Goal: Transaction & Acquisition: Purchase product/service

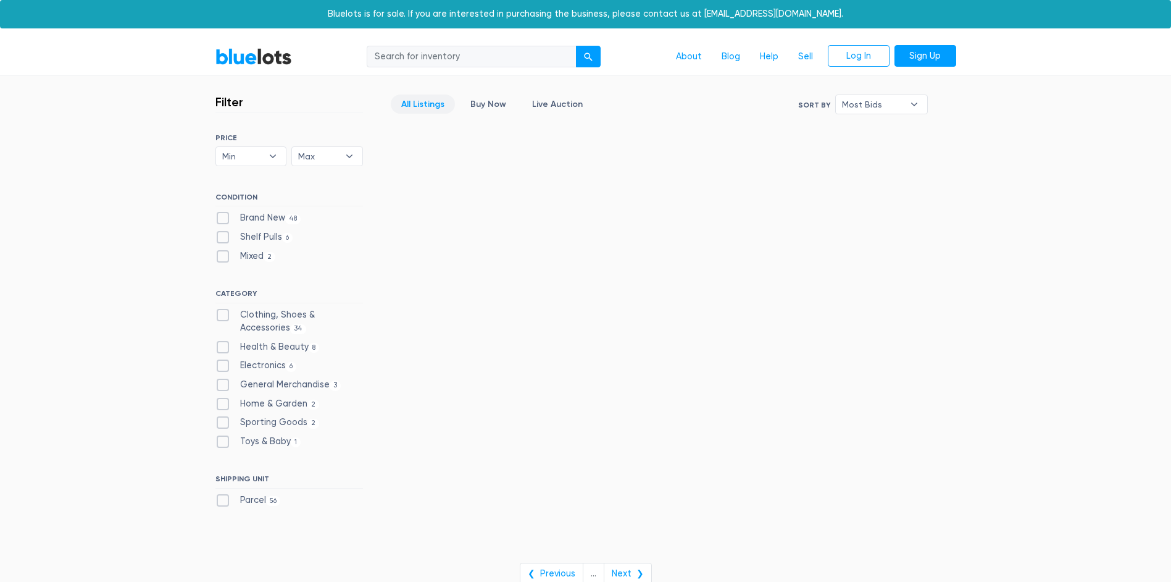
click at [221, 216] on label "Brand New 48" at bounding box center [258, 218] width 86 height 14
click at [221, 216] on New"] "Brand New 48" at bounding box center [219, 215] width 8 height 8
checkbox New"] "true"
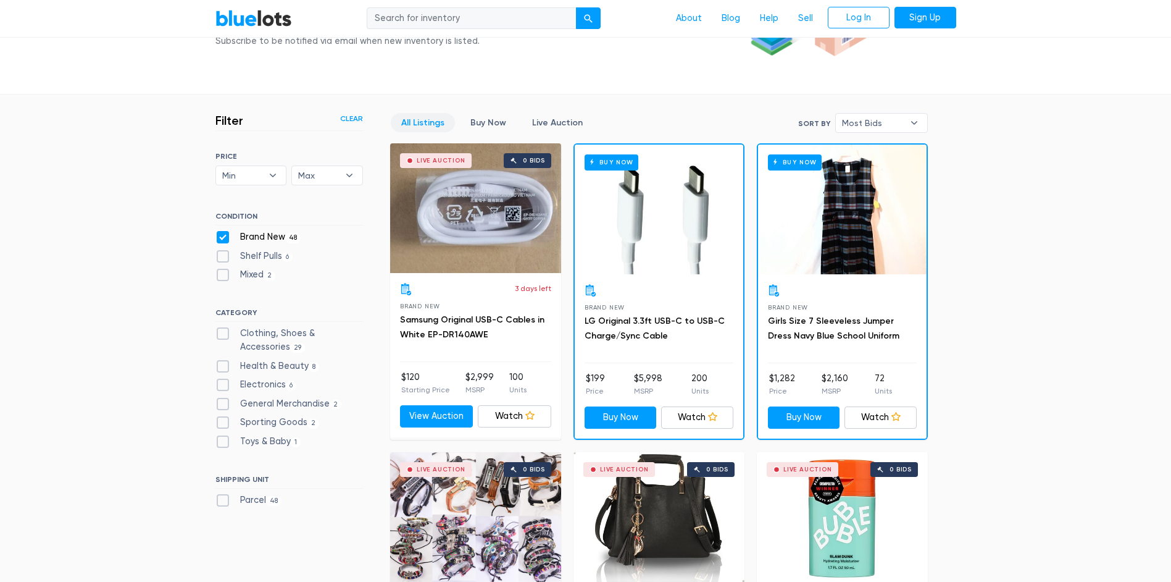
scroll to position [209, 0]
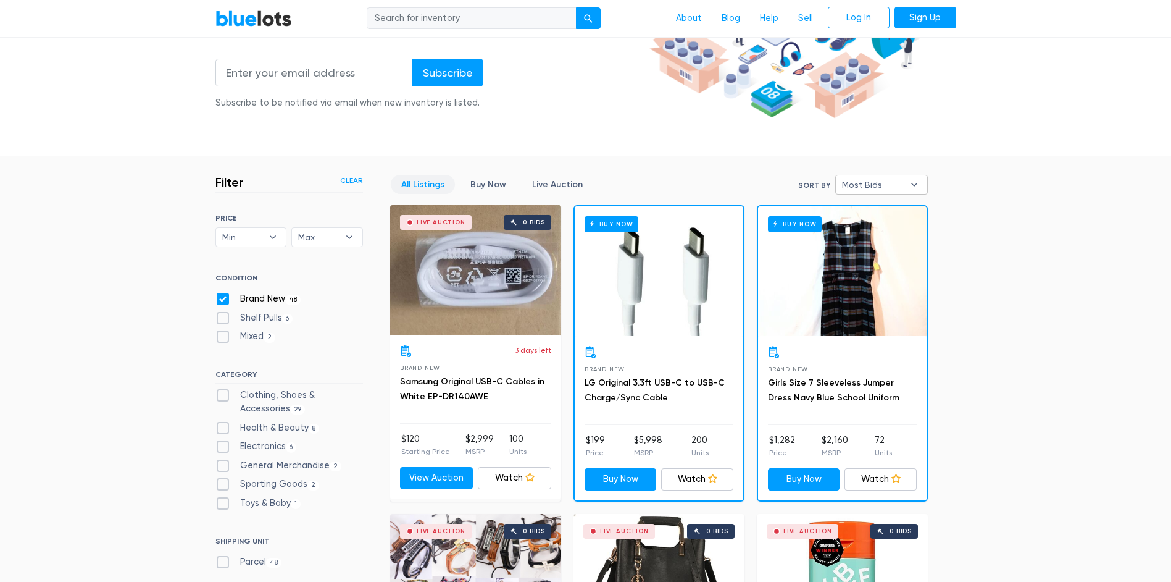
click at [896, 189] on span "Most Bids" at bounding box center [873, 184] width 62 height 19
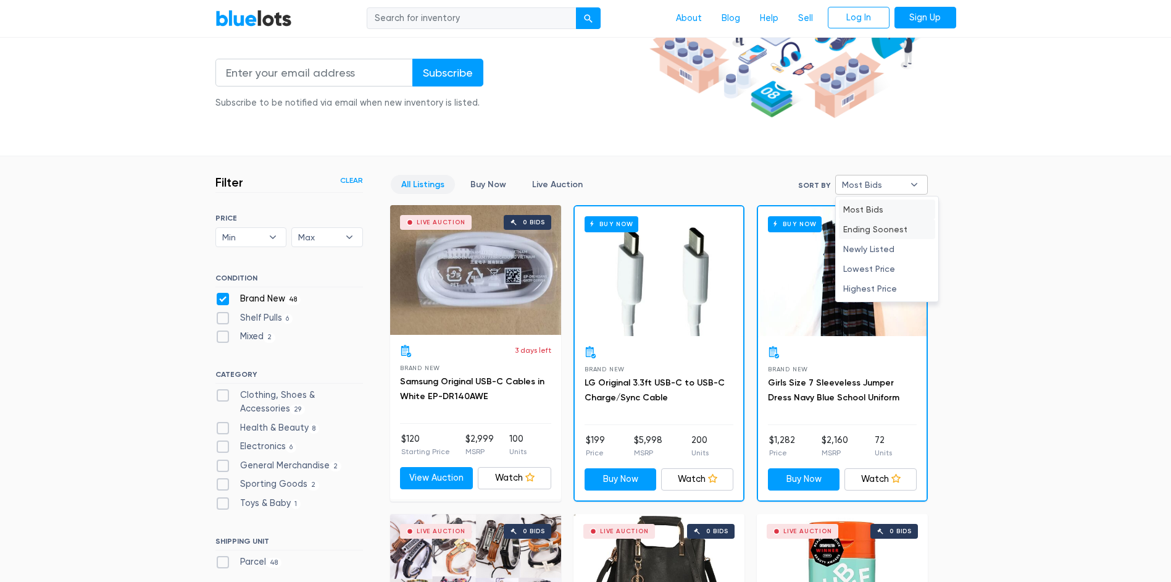
click at [887, 229] on li "Ending Soonest" at bounding box center [887, 229] width 96 height 20
select select "ending_soonest"
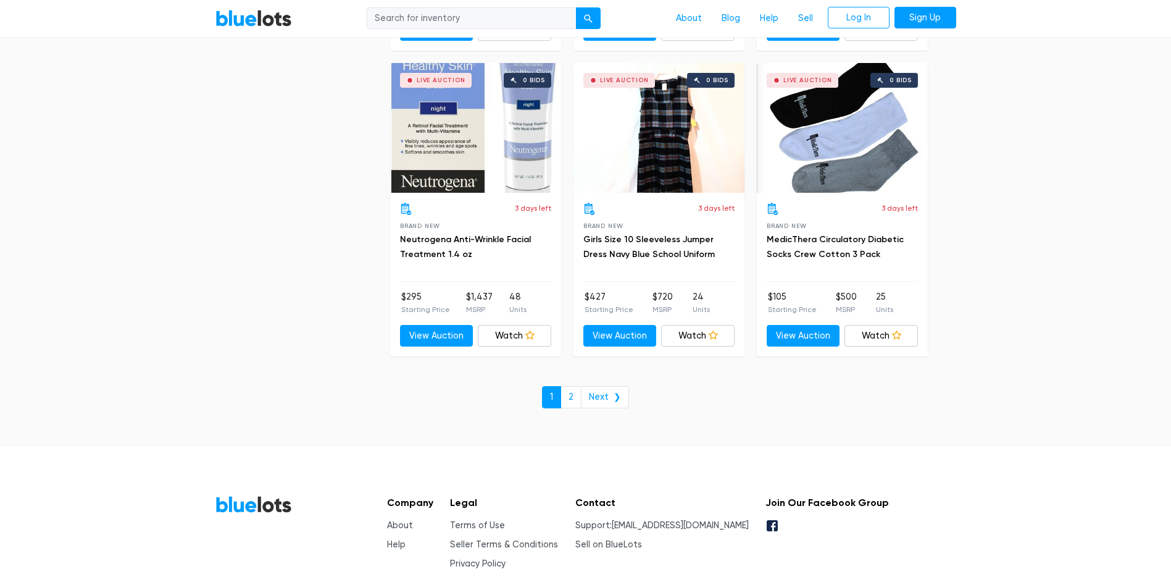
scroll to position [4707, 0]
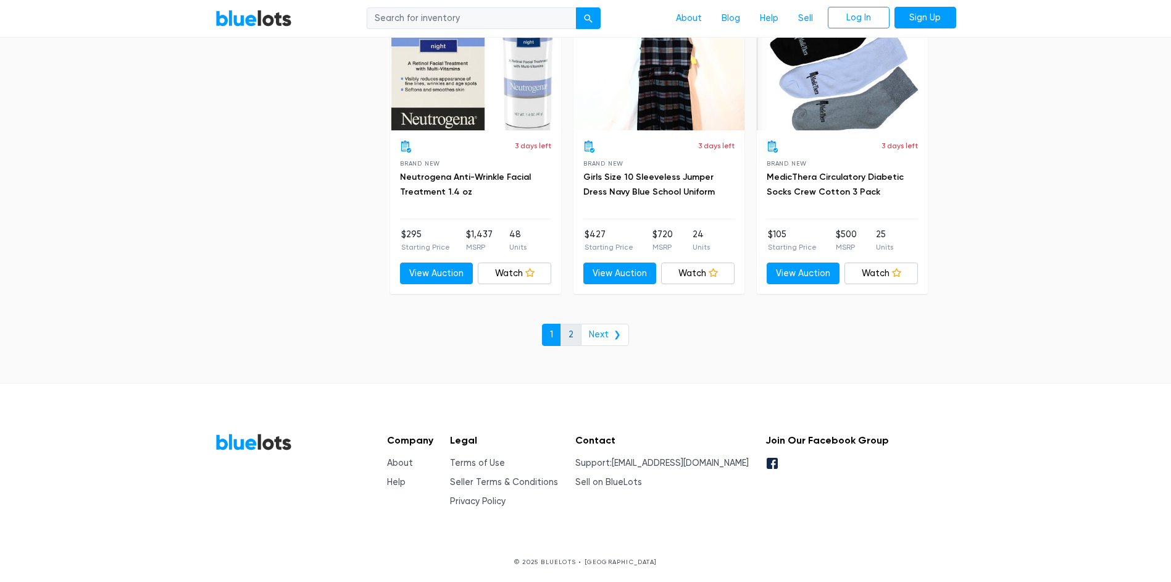
click at [577, 334] on link "2" at bounding box center [571, 335] width 21 height 22
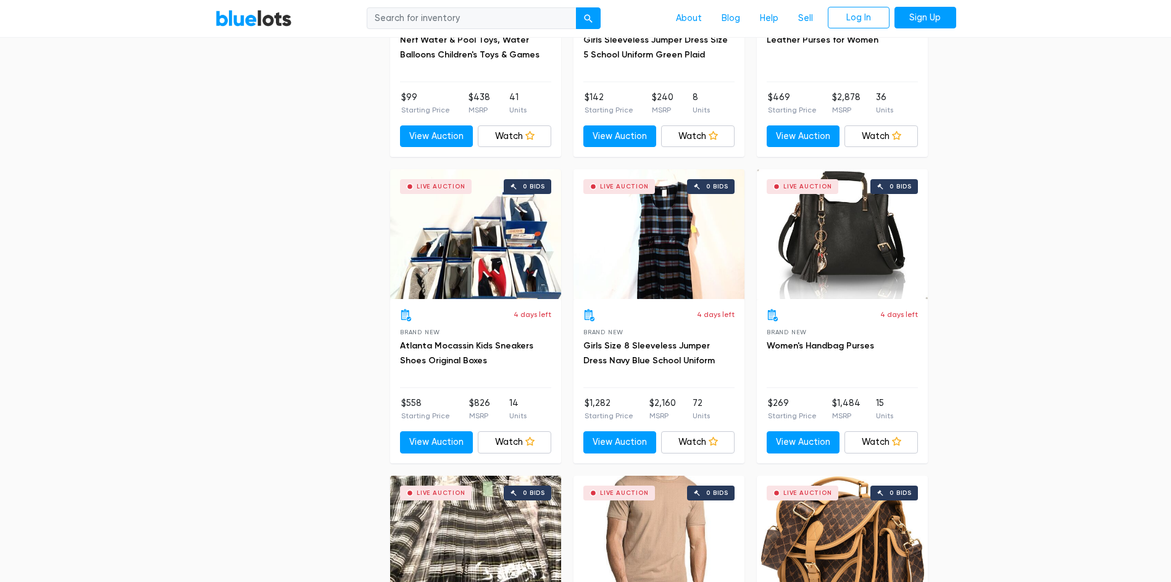
scroll to position [617, 0]
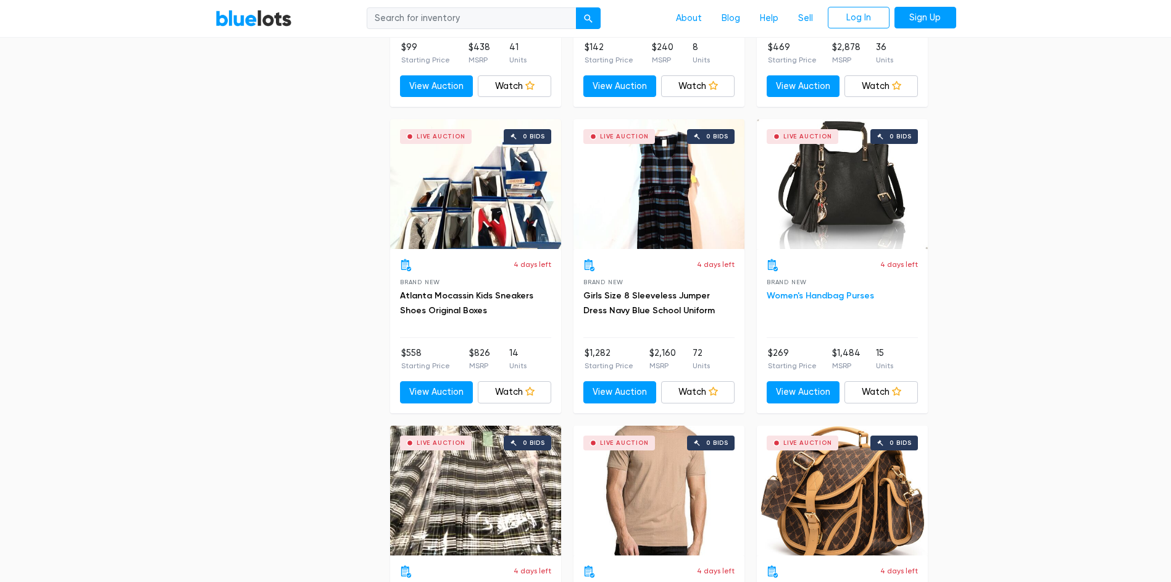
click at [840, 297] on link "Women's Handbag Purses" at bounding box center [820, 295] width 107 height 10
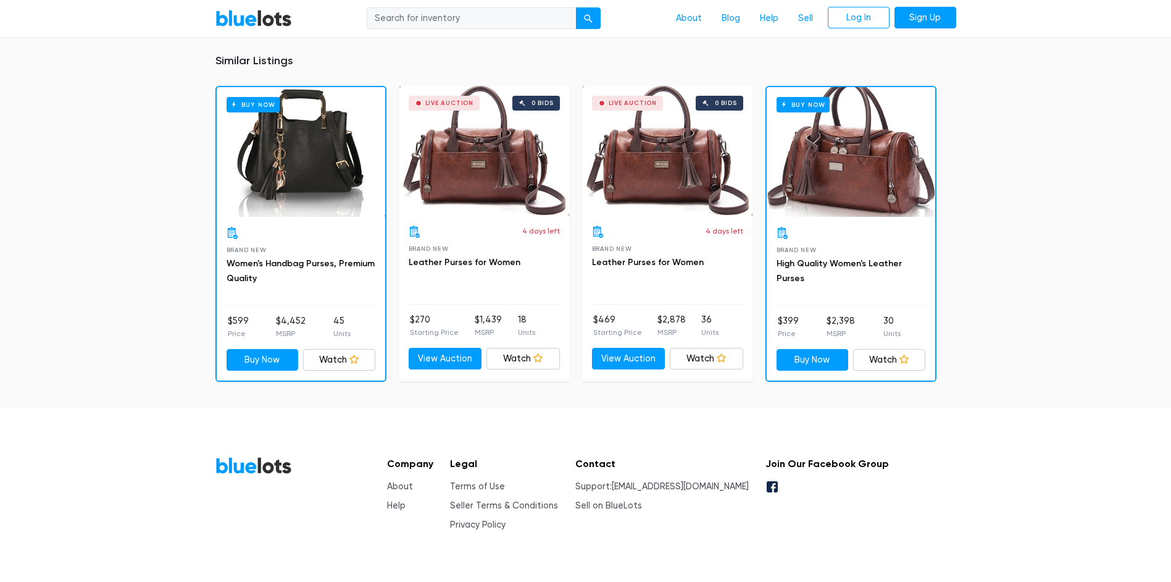
scroll to position [864, 0]
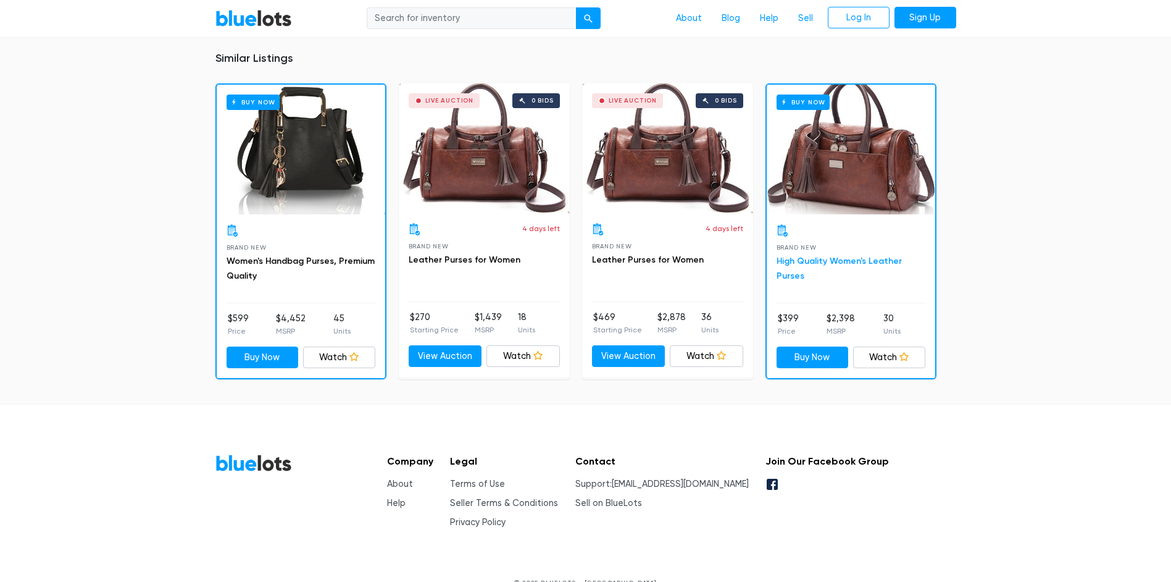
click at [864, 257] on link "High Quality Women's Leather Purses" at bounding box center [839, 268] width 125 height 25
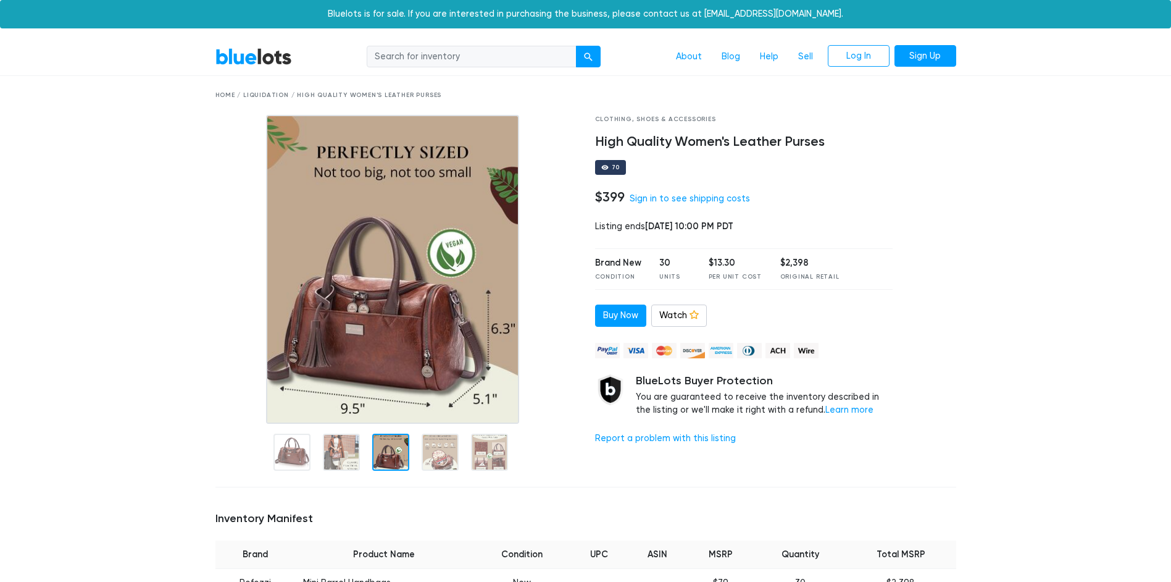
click at [382, 451] on div at bounding box center [390, 451] width 37 height 37
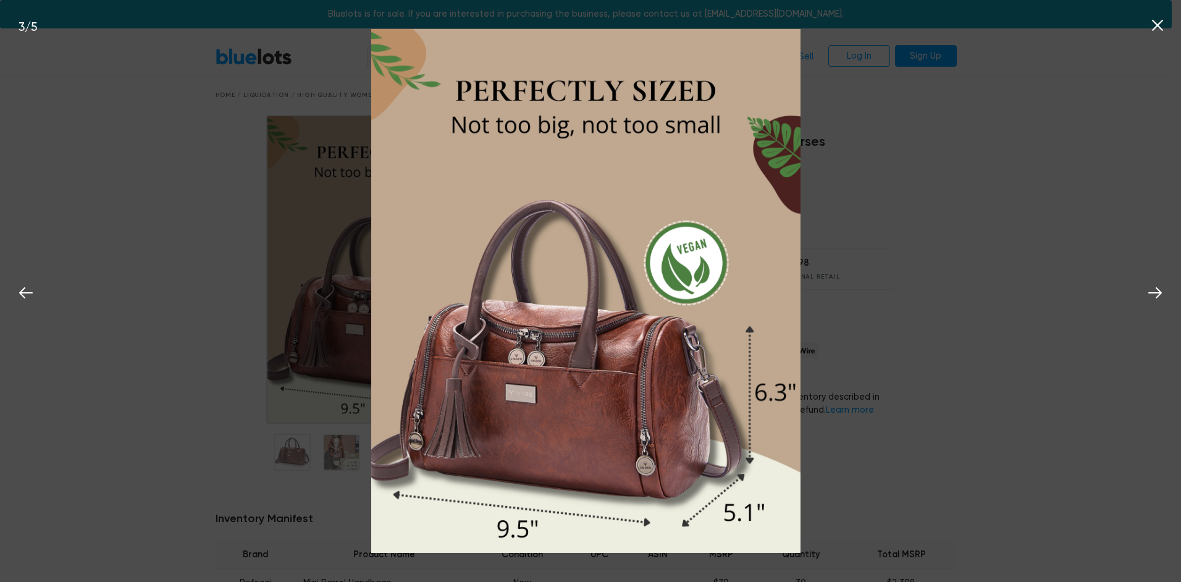
click at [1155, 27] on icon at bounding box center [1156, 25] width 11 height 11
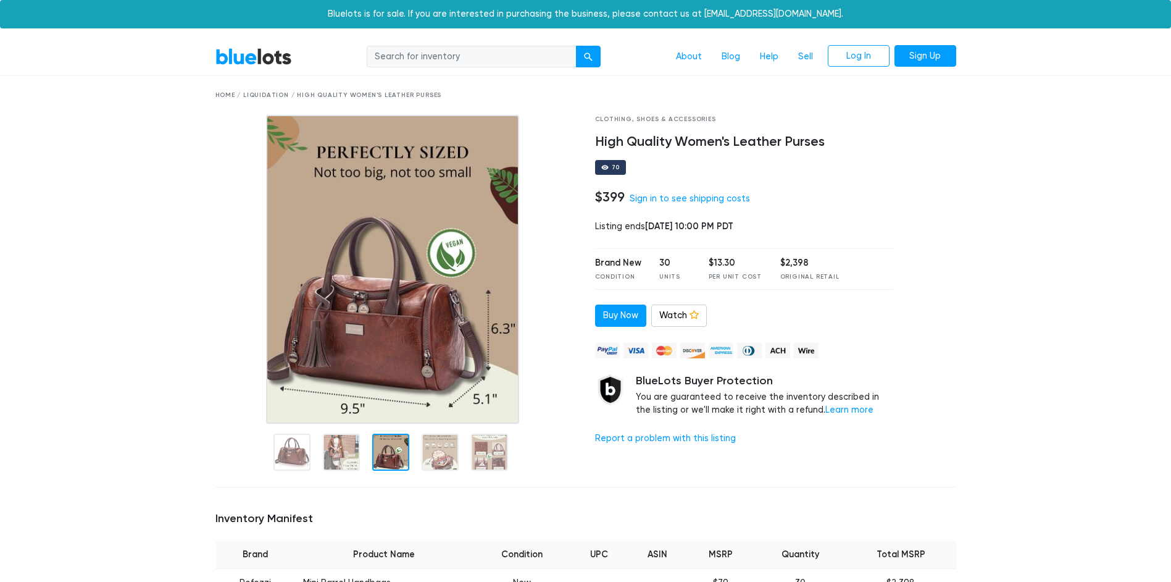
click at [387, 446] on div at bounding box center [390, 451] width 37 height 37
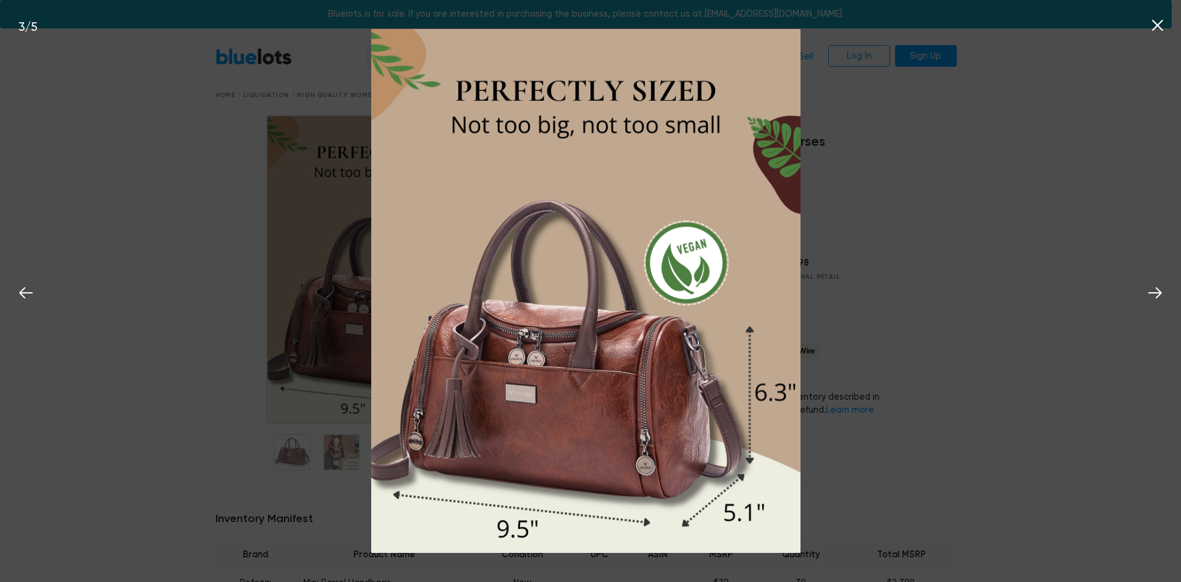
click at [132, 210] on div "3 / 5" at bounding box center [590, 291] width 1181 height 582
